Goal: Navigation & Orientation: Find specific page/section

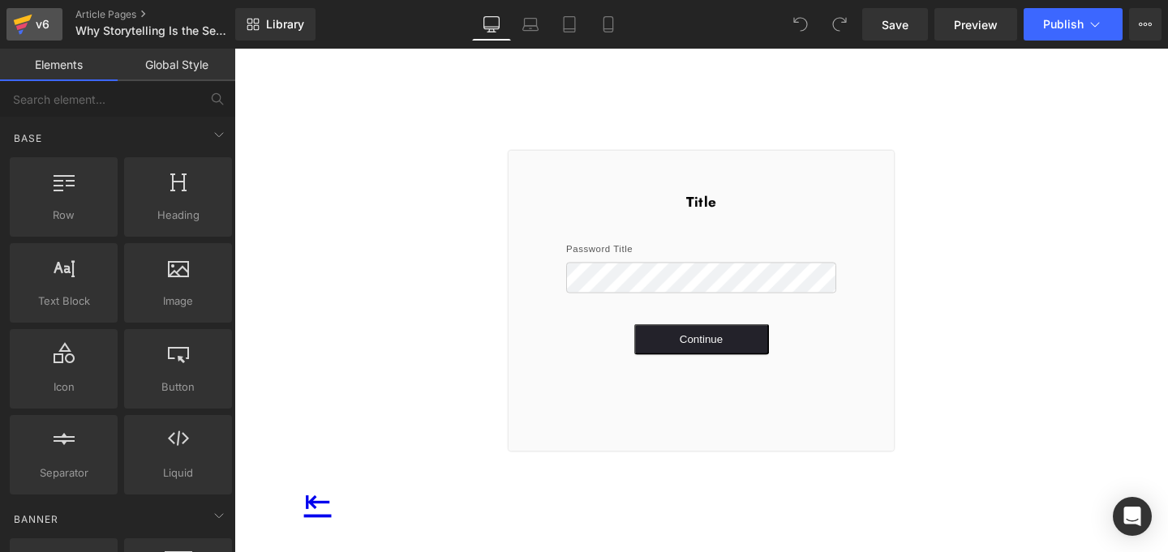
click at [19, 18] on icon at bounding box center [22, 24] width 19 height 41
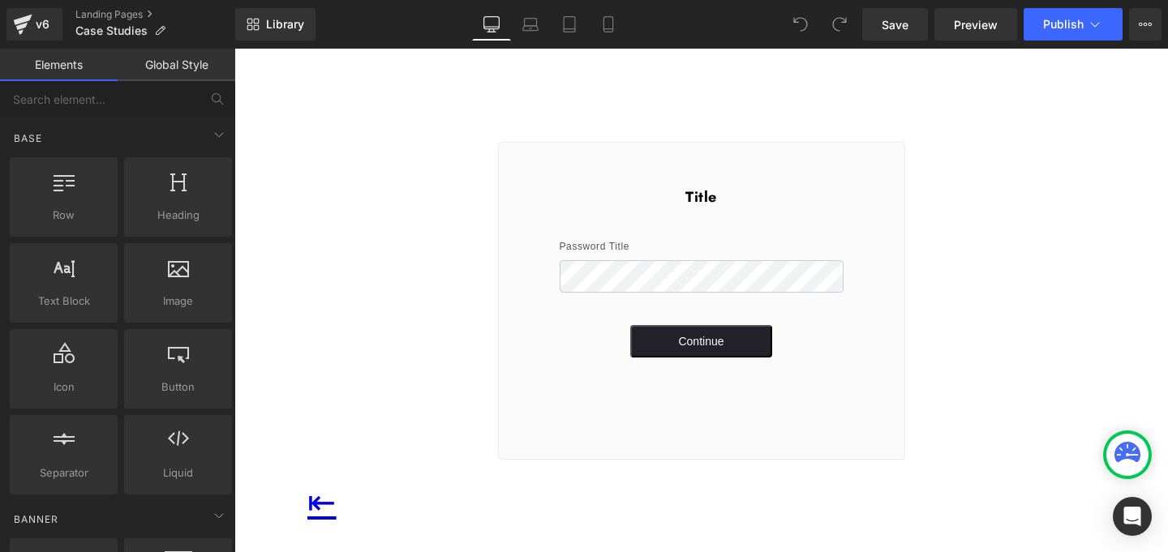
click at [662, 336] on button "Continue" at bounding box center [701, 341] width 142 height 32
click at [666, 362] on div "Title Password Title Continue" at bounding box center [701, 301] width 405 height 316
click at [675, 349] on button "Continue" at bounding box center [701, 341] width 142 height 32
click at [9, 12] on link "v6" at bounding box center [34, 24] width 56 height 32
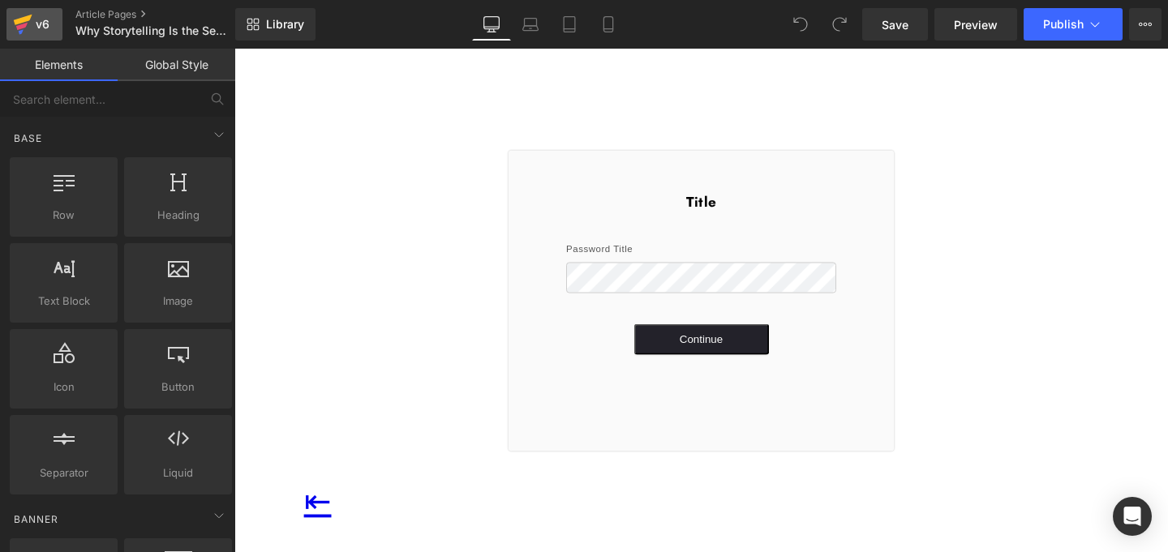
click at [33, 31] on div "v6" at bounding box center [42, 24] width 20 height 21
click at [37, 21] on div "v6" at bounding box center [42, 24] width 20 height 21
